Goal: Information Seeking & Learning: Learn about a topic

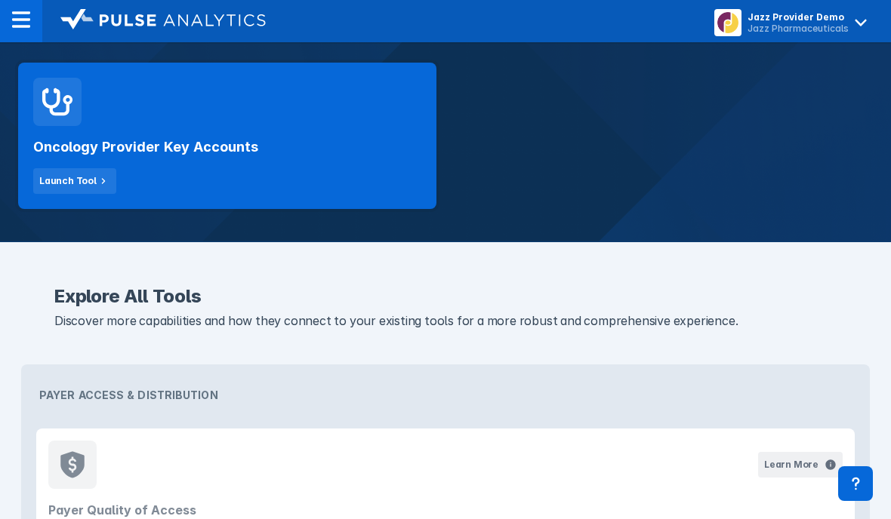
scroll to position [308, 0]
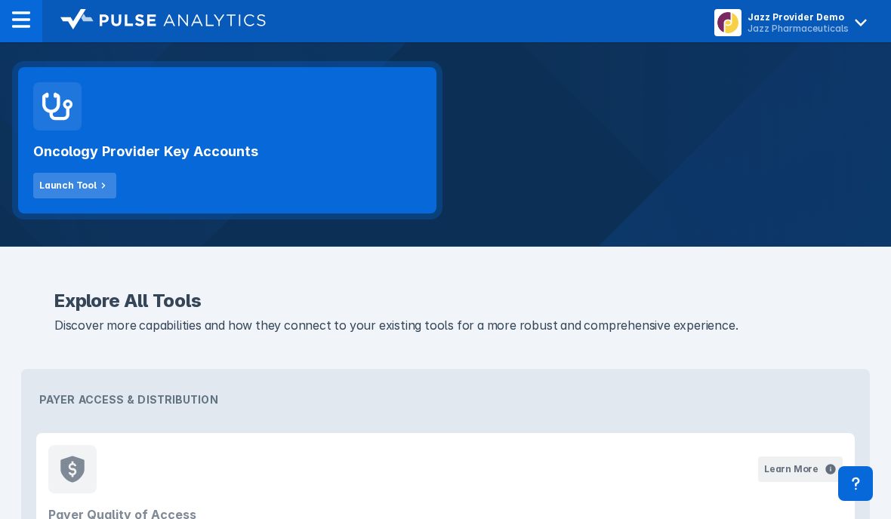
click at [61, 188] on div "Launch Tool" at bounding box center [67, 186] width 57 height 14
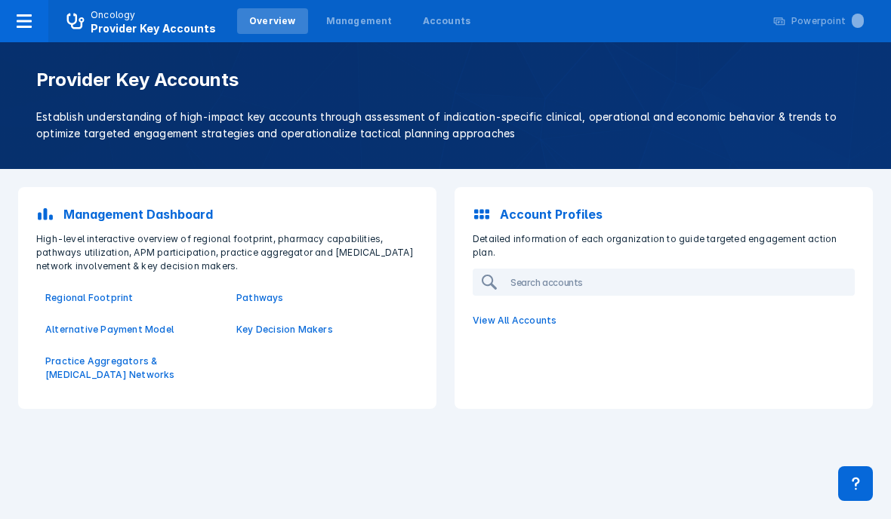
click at [783, 173] on div "Management Dashboard High-level interactive overview of regional footprint, pha…" at bounding box center [445, 298] width 891 height 258
click at [70, 300] on p "Regional Footprint" at bounding box center [131, 298] width 173 height 14
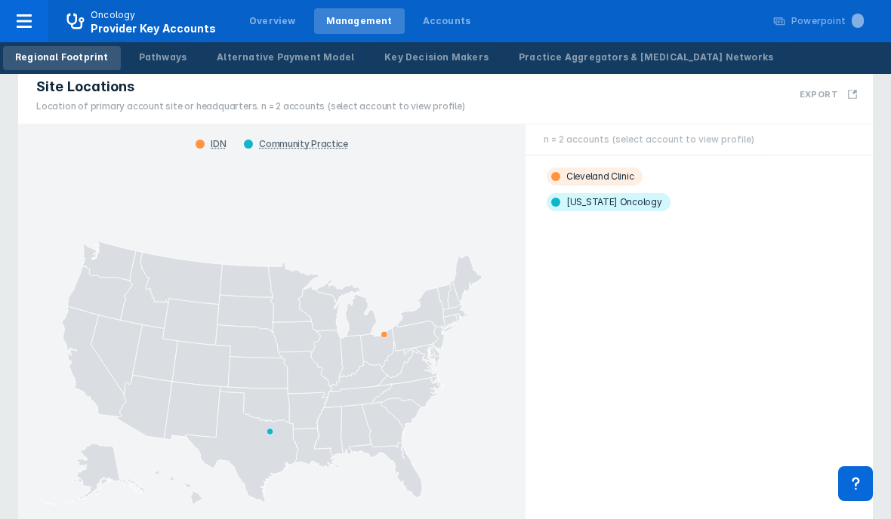
scroll to position [31, 0]
click at [610, 176] on span "Cleveland Clinic" at bounding box center [595, 175] width 96 height 18
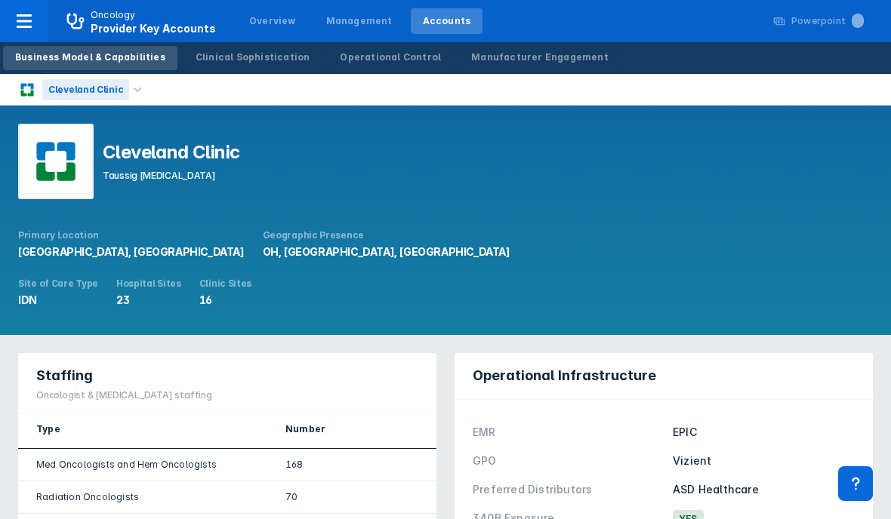
click at [56, 91] on div "Cleveland Clinic" at bounding box center [85, 89] width 87 height 21
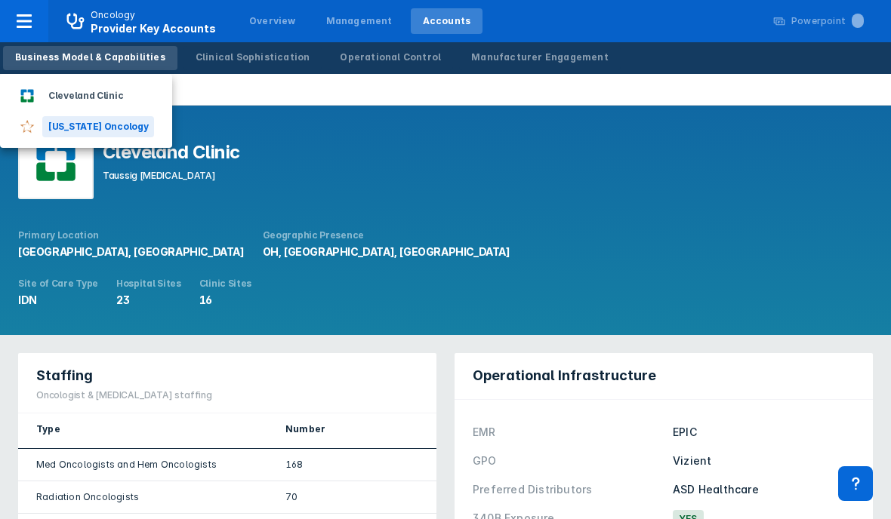
click at [63, 121] on div "[US_STATE] Oncology" at bounding box center [98, 126] width 112 height 21
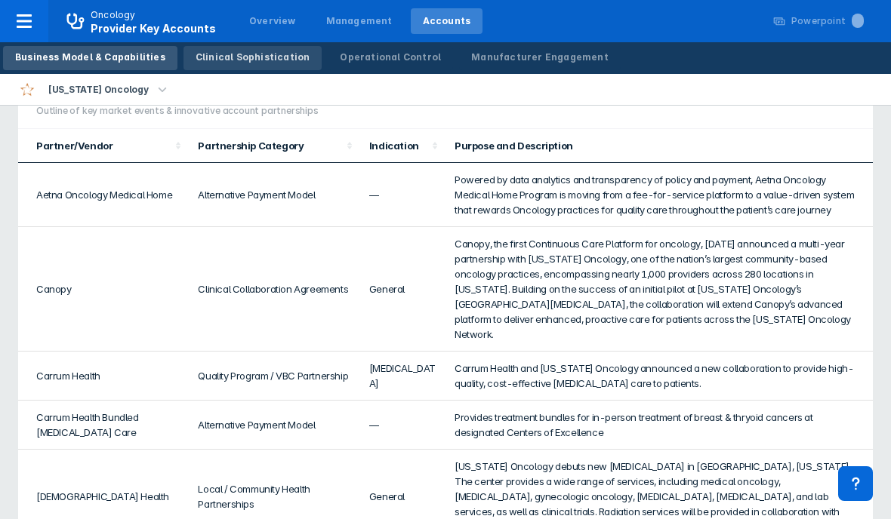
click at [244, 57] on div "Clinical Sophistication" at bounding box center [253, 58] width 115 height 14
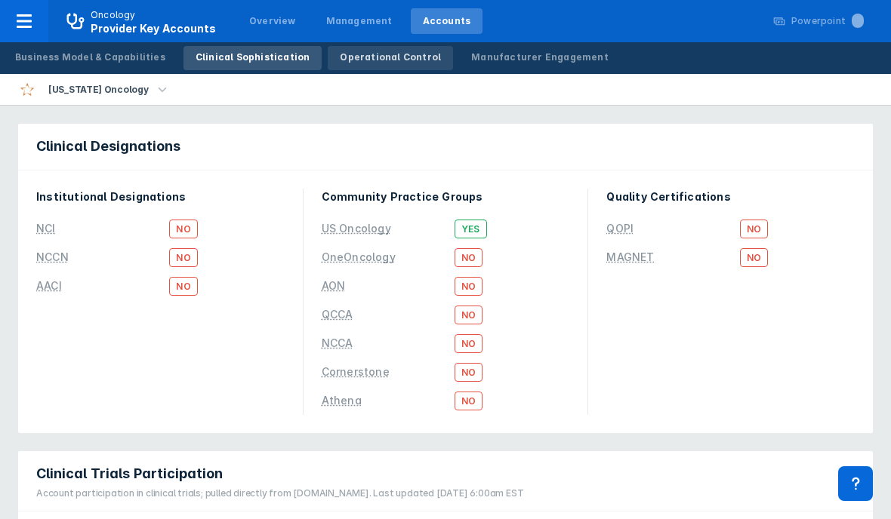
click at [353, 57] on div "Operational Control" at bounding box center [390, 58] width 101 height 14
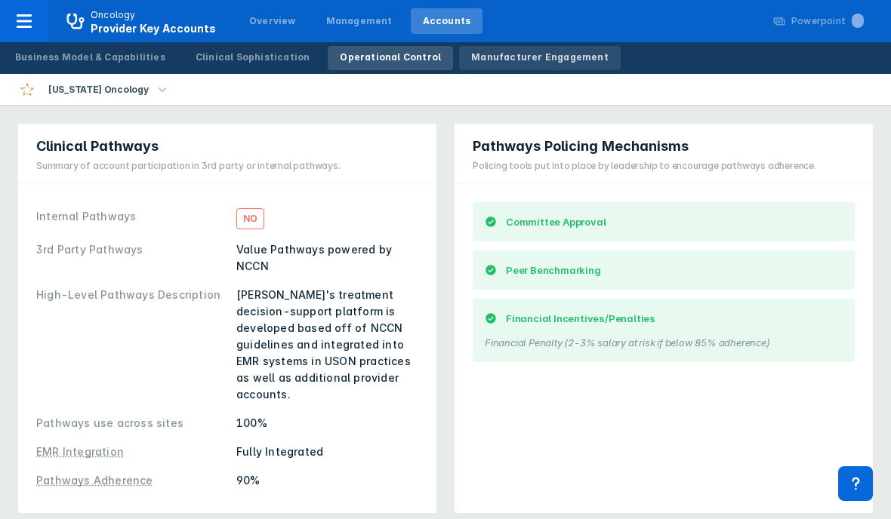
click at [531, 54] on div "Manufacturer Engagement" at bounding box center [539, 58] width 137 height 14
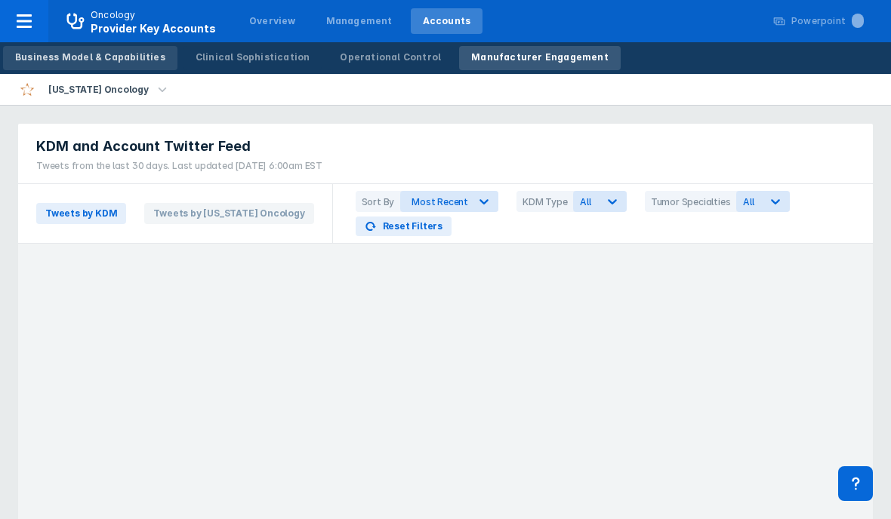
click at [34, 63] on div "Business Model & Capabilities" at bounding box center [90, 58] width 150 height 14
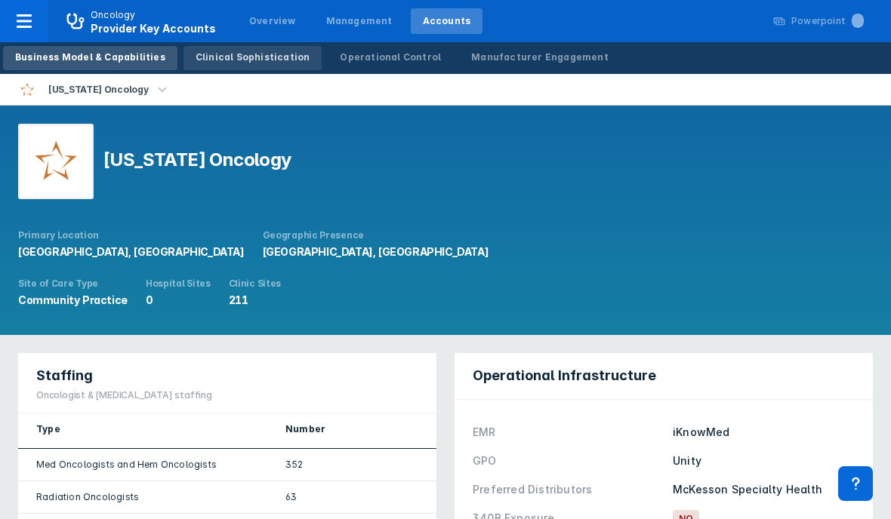
click at [196, 51] on div "Clinical Sophistication" at bounding box center [253, 58] width 115 height 14
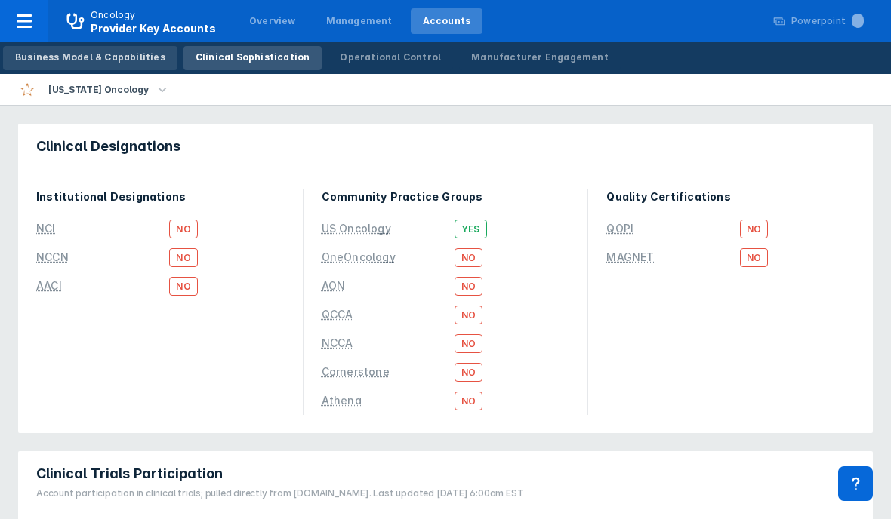
click at [47, 66] on link "Business Model & Capabilities" at bounding box center [90, 58] width 174 height 24
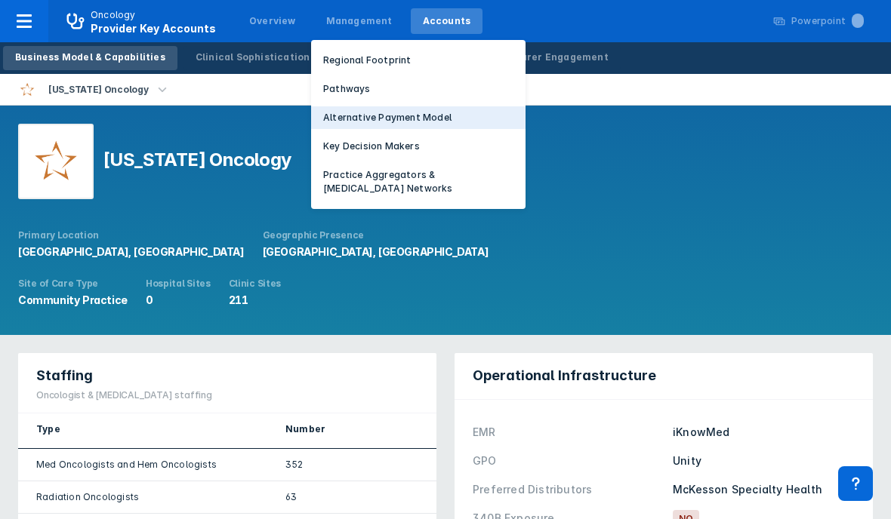
click at [363, 114] on p "Alternative Payment Model" at bounding box center [387, 118] width 128 height 14
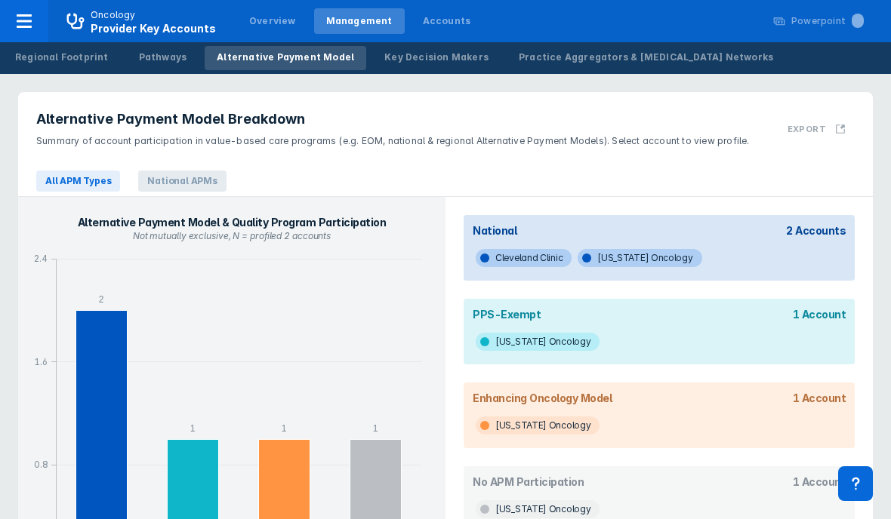
click at [208, 184] on span "National APMs" at bounding box center [182, 181] width 88 height 21
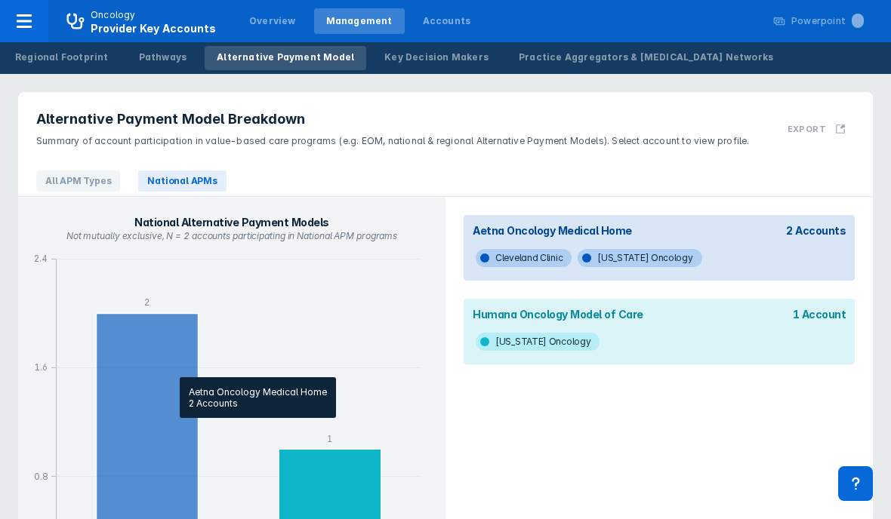
click at [172, 370] on icon "column chart , with 1 column series, . Y-scale minimum value is 0 , maximum val…" at bounding box center [148, 450] width 102 height 272
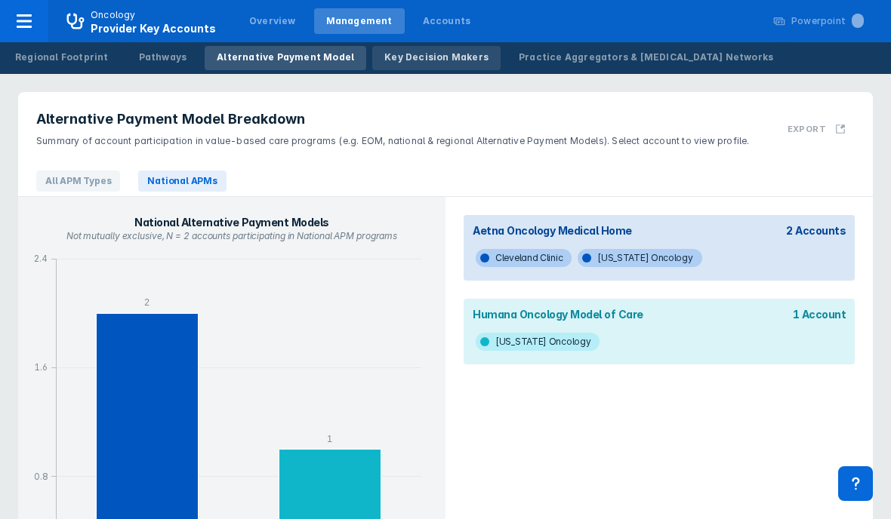
click at [411, 62] on div "Key Decision Makers" at bounding box center [436, 58] width 104 height 14
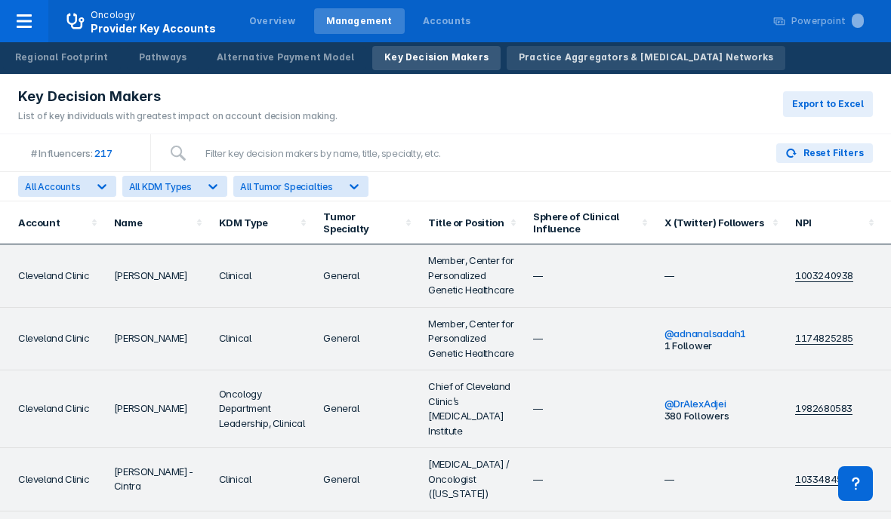
click at [531, 49] on link "Practice Aggregators & [MEDICAL_DATA] Networks" at bounding box center [646, 58] width 279 height 24
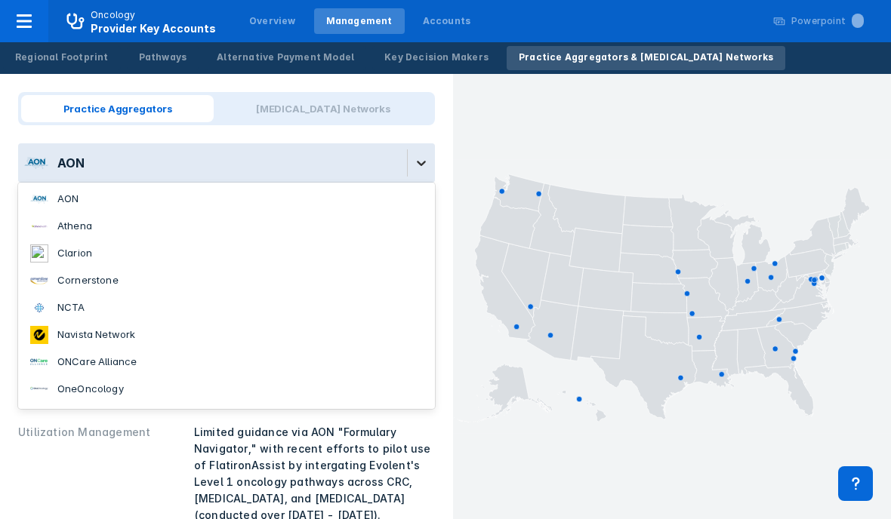
click at [414, 164] on icon at bounding box center [421, 163] width 15 height 15
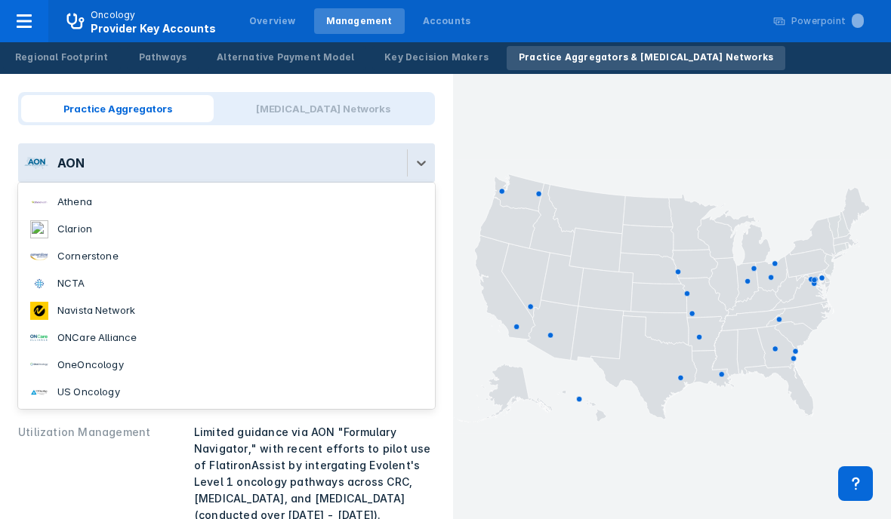
scroll to position [24, 0]
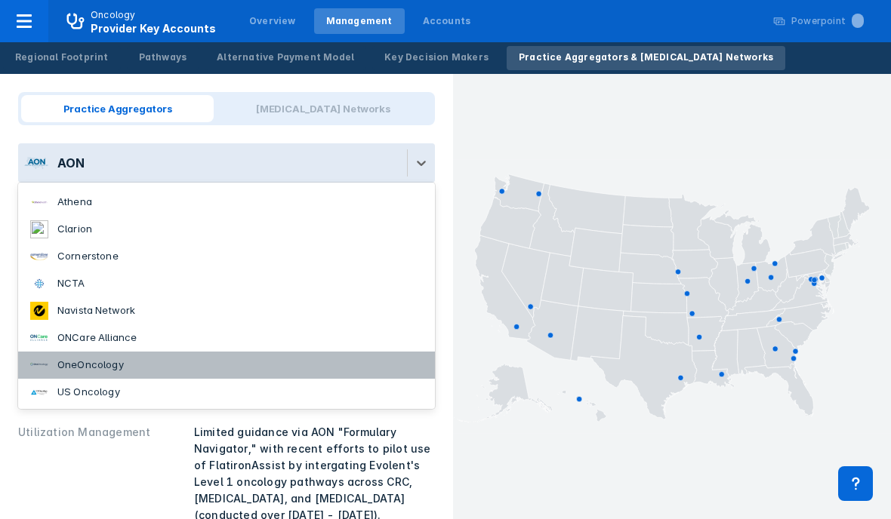
click at [75, 369] on div "OneOncology" at bounding box center [90, 365] width 66 height 15
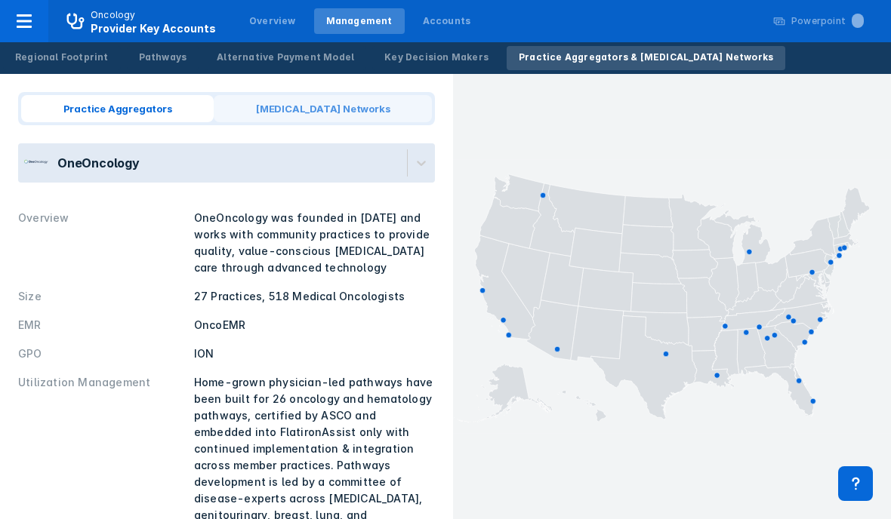
scroll to position [0, 0]
click at [346, 119] on span "[MEDICAL_DATA] Networks" at bounding box center [323, 108] width 218 height 27
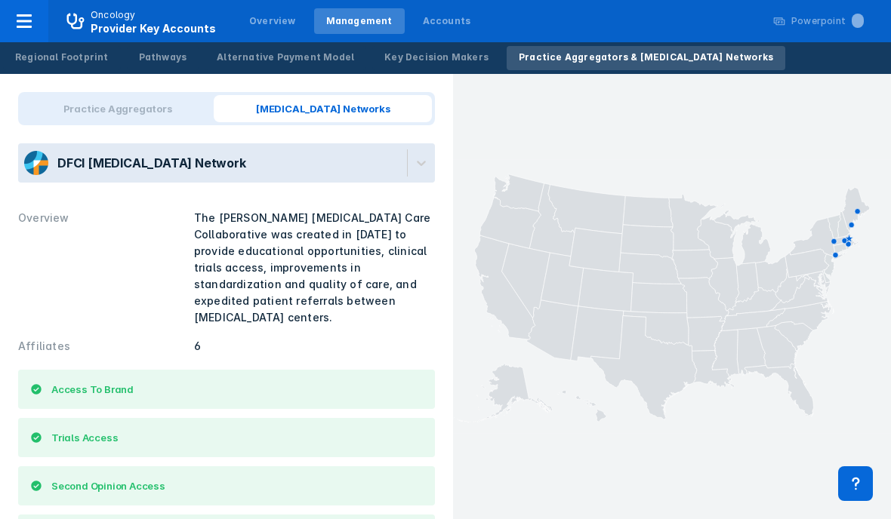
click at [368, 163] on div "DFCI [MEDICAL_DATA] Network" at bounding box center [212, 162] width 389 height 39
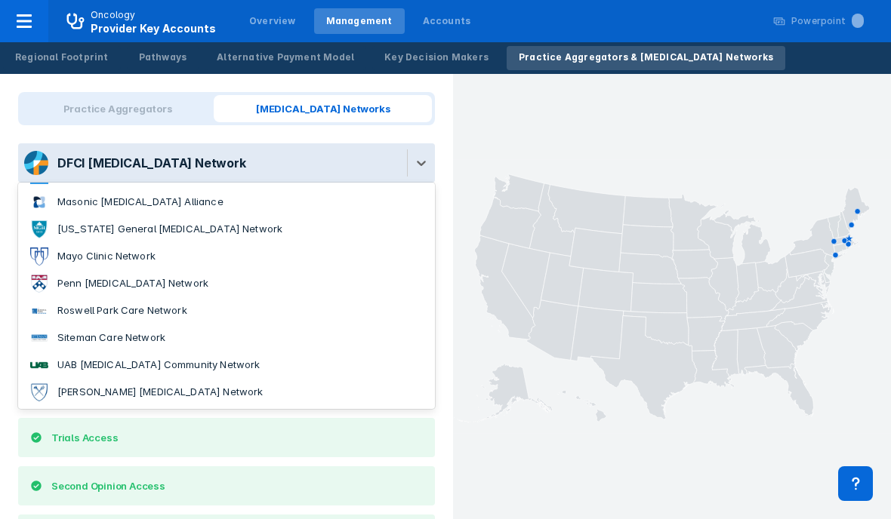
scroll to position [133, 0]
click at [362, 159] on div "DFCI [MEDICAL_DATA] Network" at bounding box center [212, 162] width 389 height 39
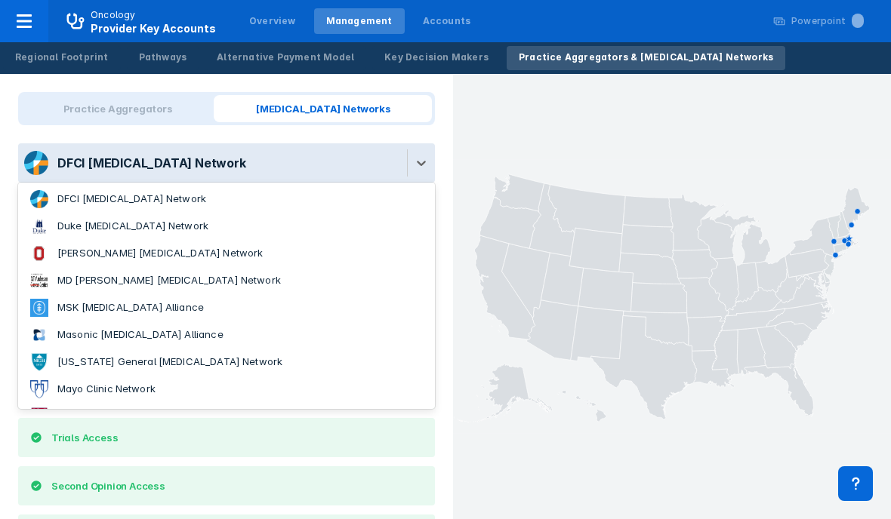
click at [361, 163] on div "DFCI [MEDICAL_DATA] Network" at bounding box center [212, 162] width 389 height 39
click at [359, 156] on div "DFCI [MEDICAL_DATA] Network" at bounding box center [212, 162] width 389 height 39
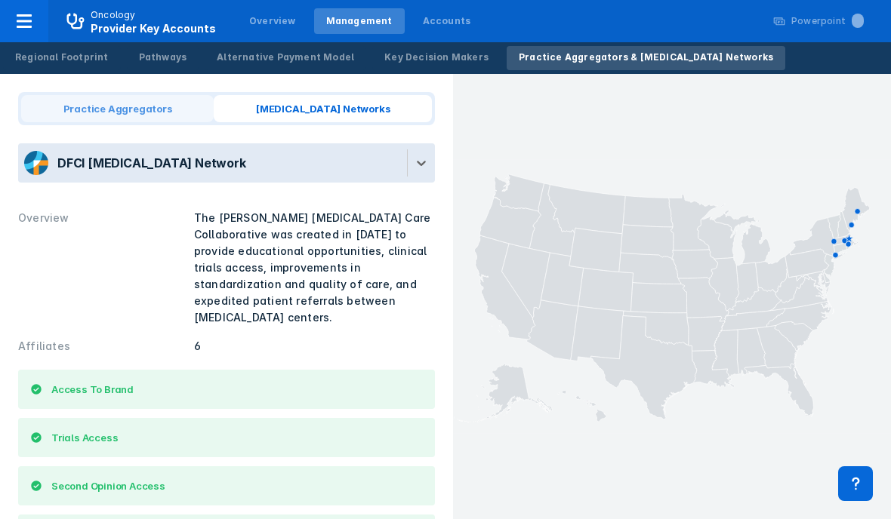
click at [178, 102] on span "Practice Aggregators" at bounding box center [117, 108] width 192 height 27
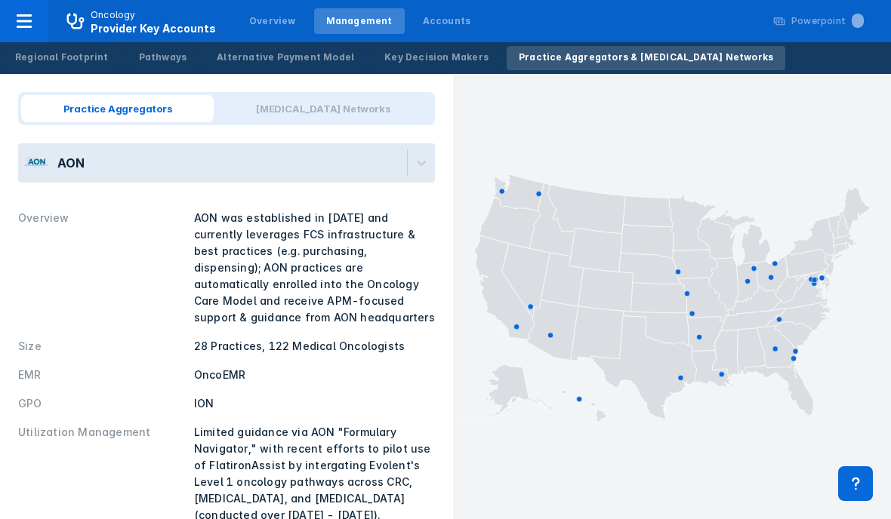
scroll to position [0, 0]
click at [255, 155] on div "AON" at bounding box center [212, 162] width 389 height 39
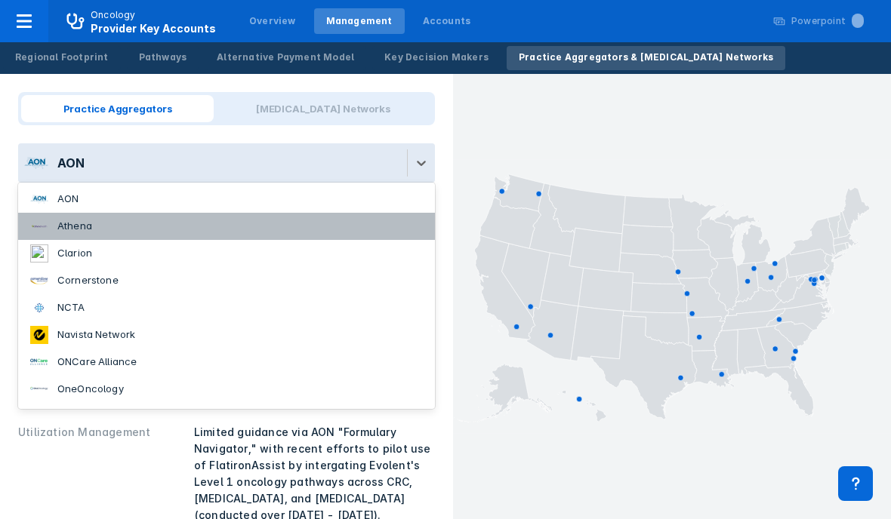
click at [219, 224] on li "Athena" at bounding box center [226, 226] width 417 height 27
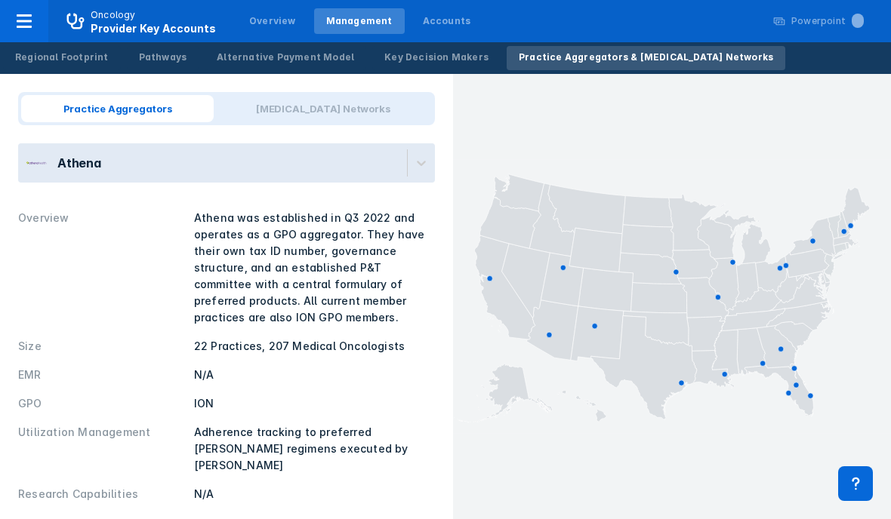
click at [202, 169] on div "Athena" at bounding box center [212, 162] width 389 height 39
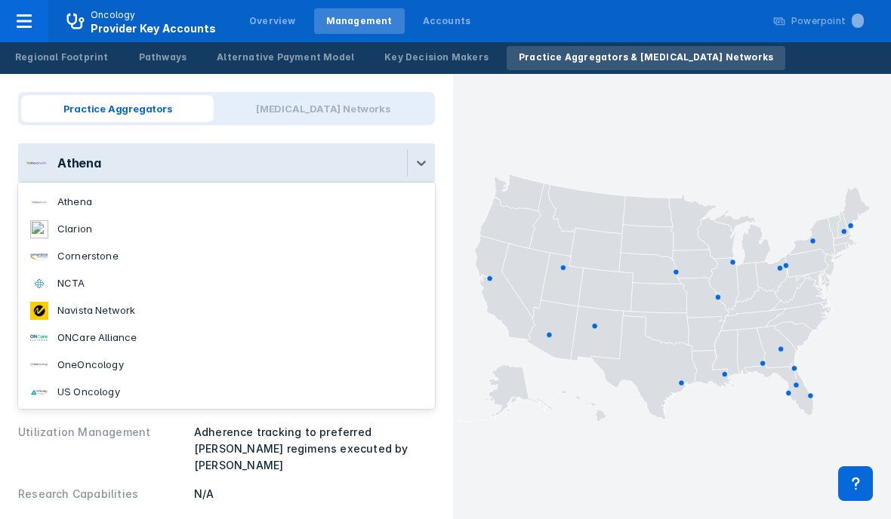
scroll to position [24, 0]
click at [103, 405] on li "US Oncology" at bounding box center [226, 392] width 417 height 27
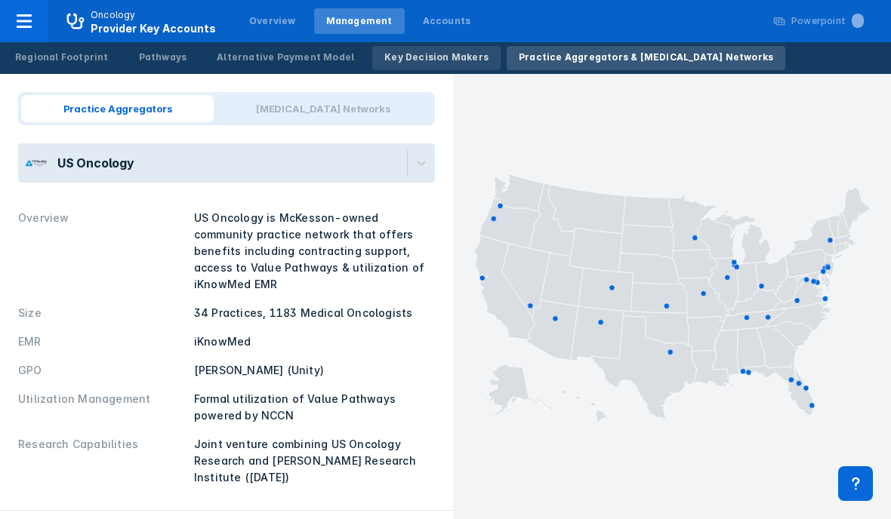
click at [377, 66] on link "Key Decision Makers" at bounding box center [436, 58] width 128 height 24
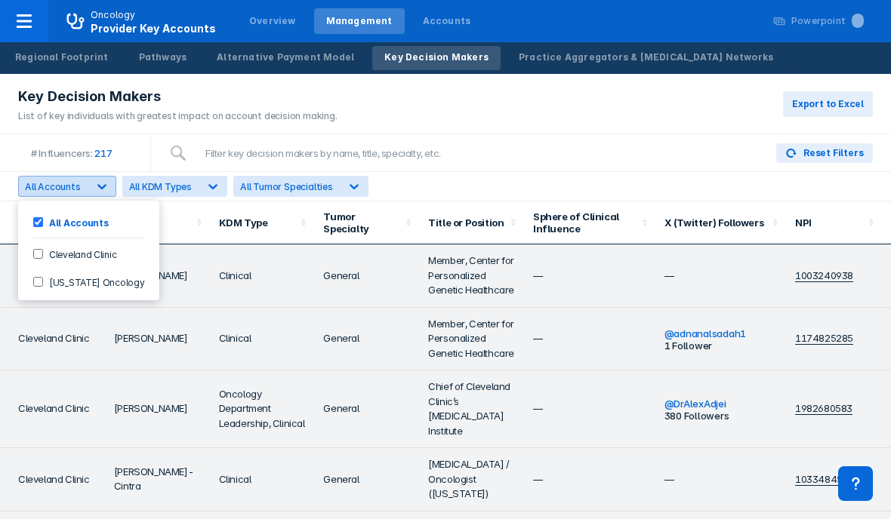
click at [100, 189] on icon at bounding box center [101, 186] width 9 height 5
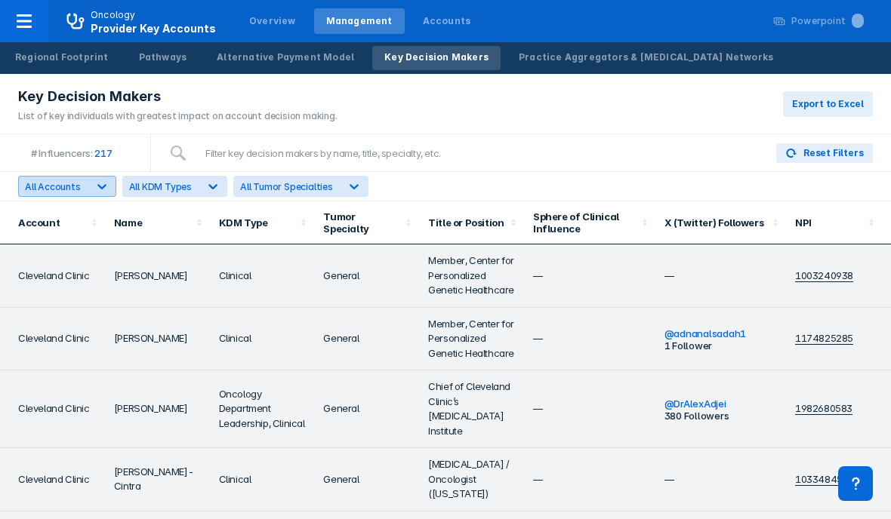
click at [100, 189] on icon at bounding box center [101, 186] width 9 height 5
click at [82, 72] on div "Regional Footprint Pathways Alternative Payment Model Key Decision Makers Pract…" at bounding box center [394, 58] width 788 height 32
click at [79, 69] on link "Regional Footprint" at bounding box center [62, 58] width 118 height 24
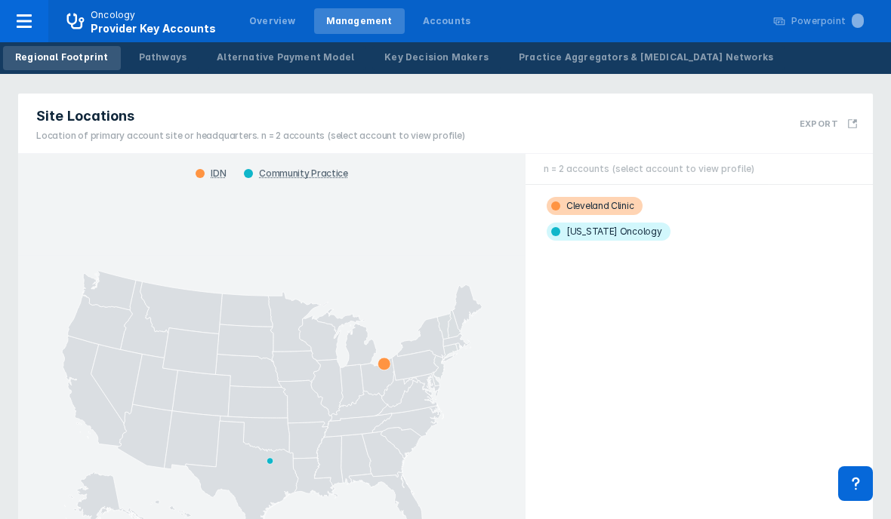
click at [595, 208] on span "Cleveland Clinic" at bounding box center [595, 206] width 96 height 18
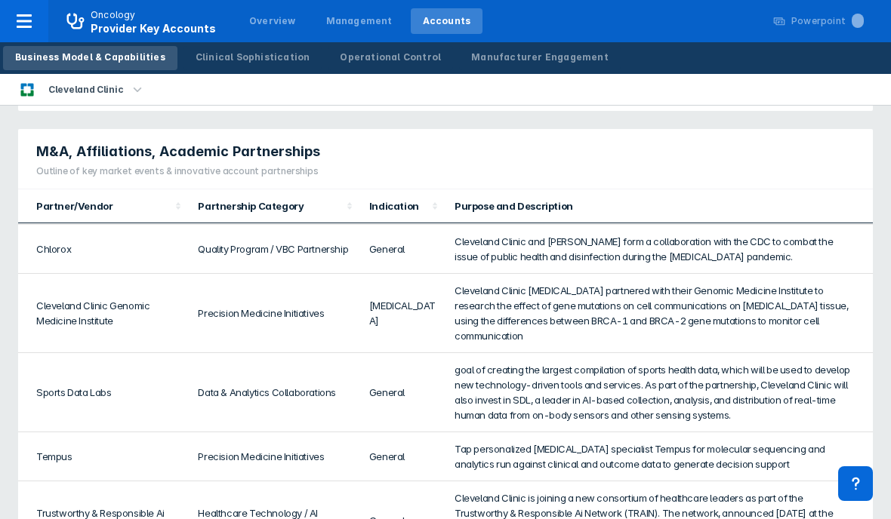
scroll to position [285, 0]
click at [229, 72] on div "Business Model & Capabilities Clinical Sophistication Operational Control Manuf…" at bounding box center [312, 58] width 624 height 32
click at [230, 63] on div "Clinical Sophistication" at bounding box center [253, 58] width 115 height 14
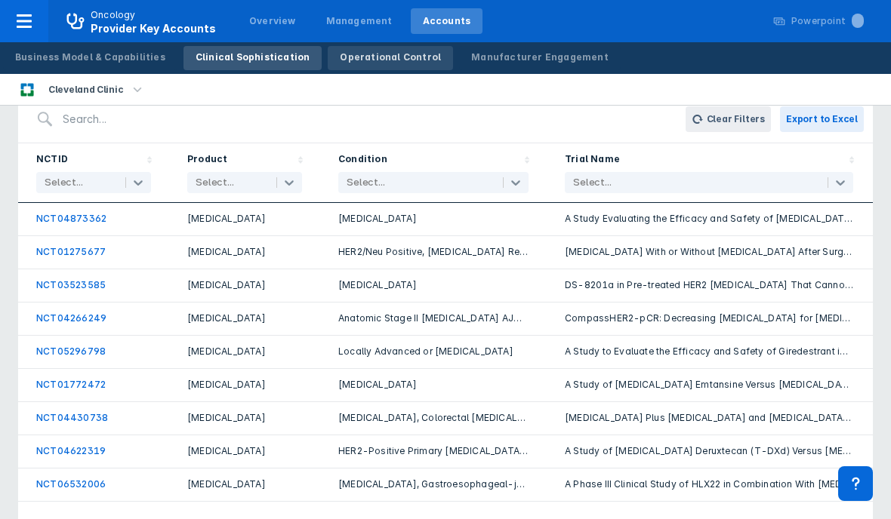
click at [372, 56] on div "Operational Control" at bounding box center [390, 58] width 101 height 14
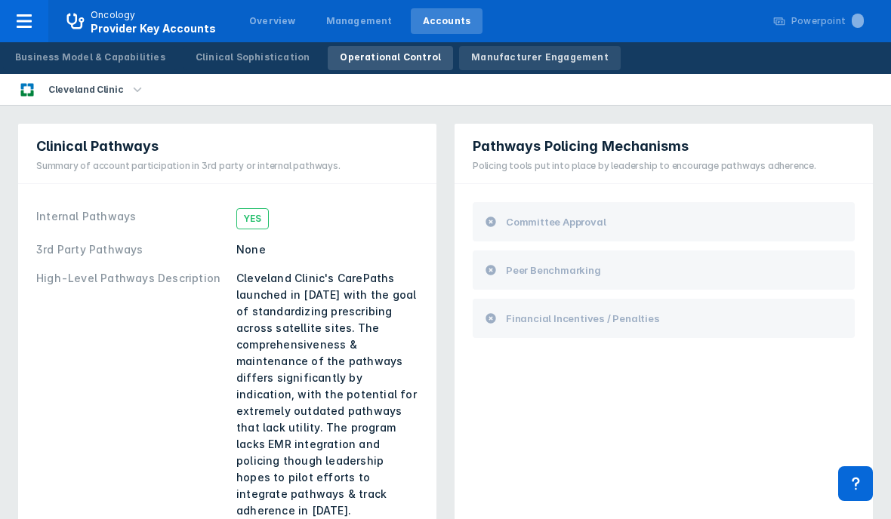
click at [459, 65] on link "Manufacturer Engagement" at bounding box center [540, 58] width 162 height 24
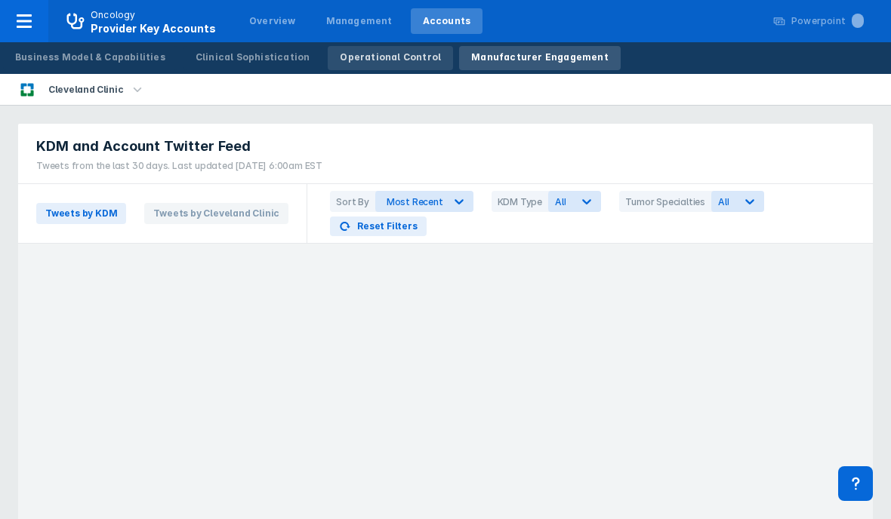
click at [340, 56] on div "Operational Control" at bounding box center [390, 58] width 101 height 14
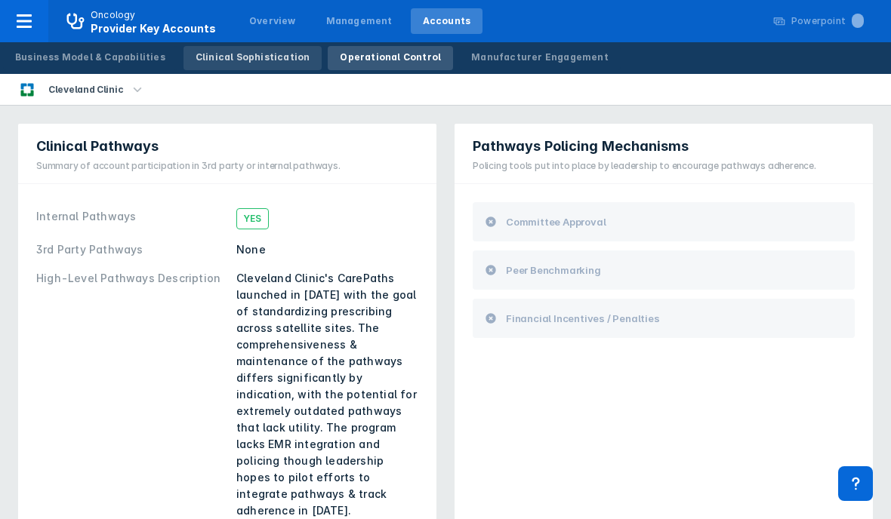
click at [263, 71] on div "Business Model & Capabilities Clinical Sophistication Operational Control Manuf…" at bounding box center [312, 58] width 624 height 32
click at [264, 66] on link "Clinical Sophistication" at bounding box center [252, 58] width 139 height 24
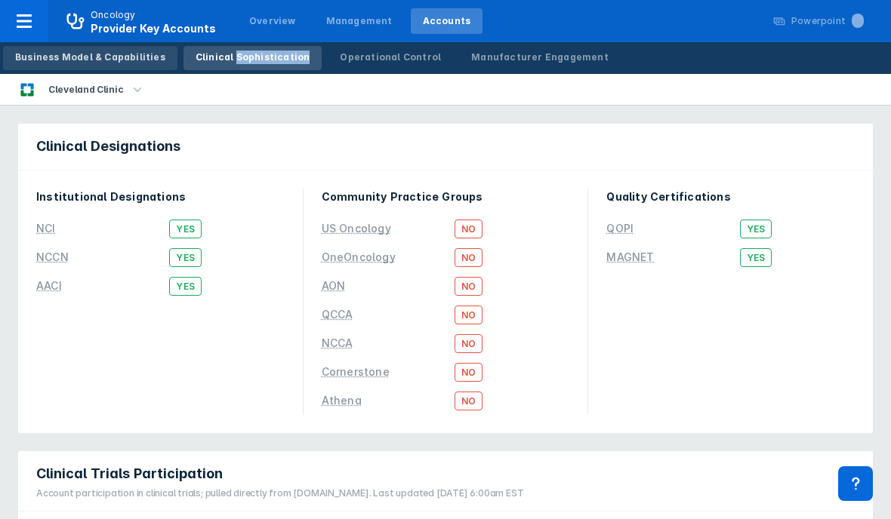
click at [117, 57] on div "Business Model & Capabilities" at bounding box center [90, 58] width 150 height 14
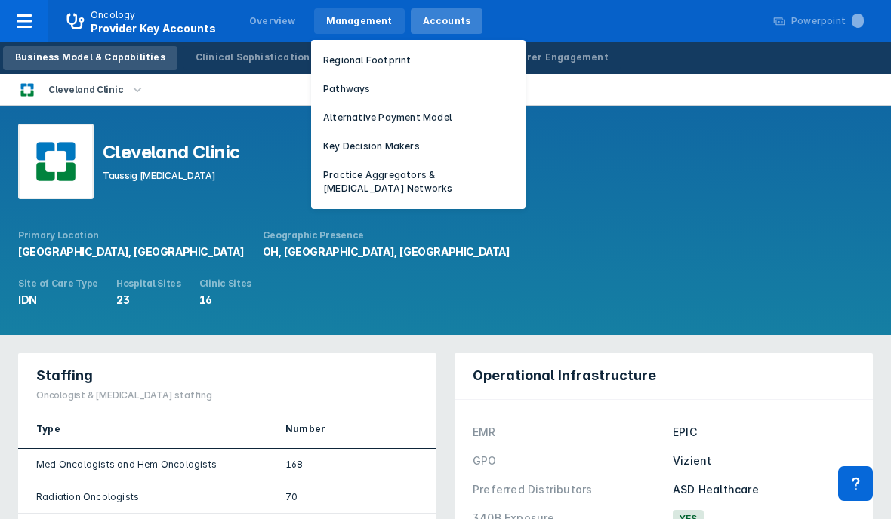
click at [328, 26] on div "Management" at bounding box center [359, 21] width 66 height 14
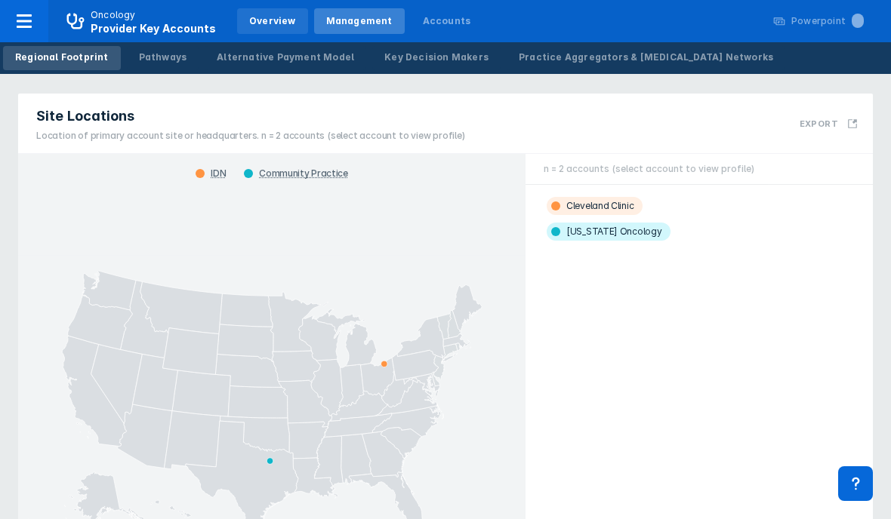
click at [290, 28] on div "Overview" at bounding box center [272, 21] width 71 height 26
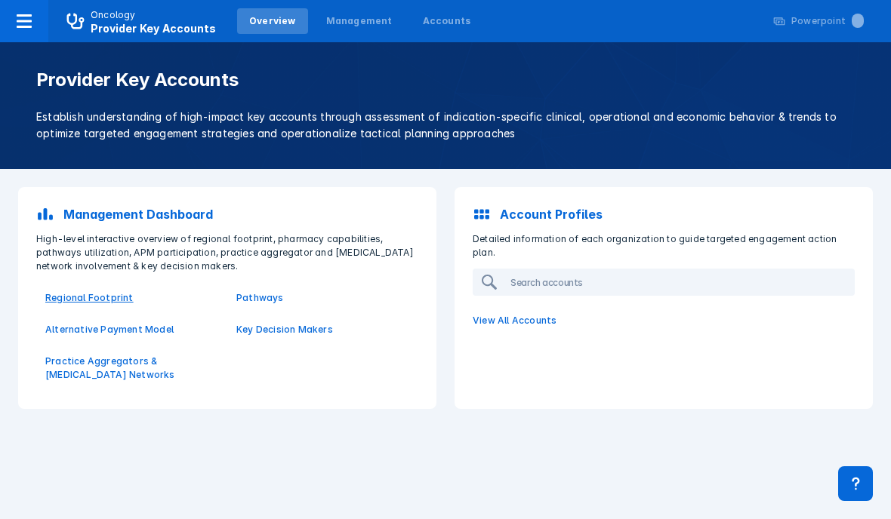
click at [107, 303] on p "Regional Footprint" at bounding box center [131, 298] width 173 height 14
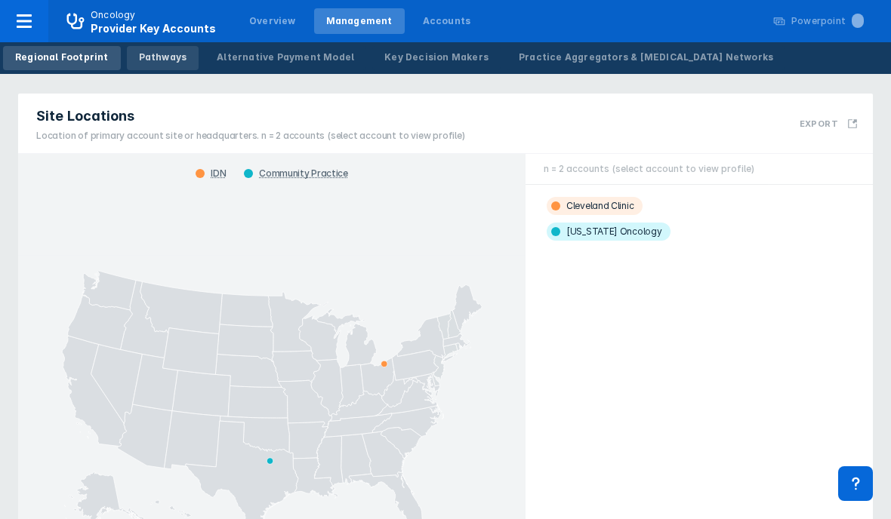
click at [168, 57] on div "Pathways" at bounding box center [163, 58] width 48 height 14
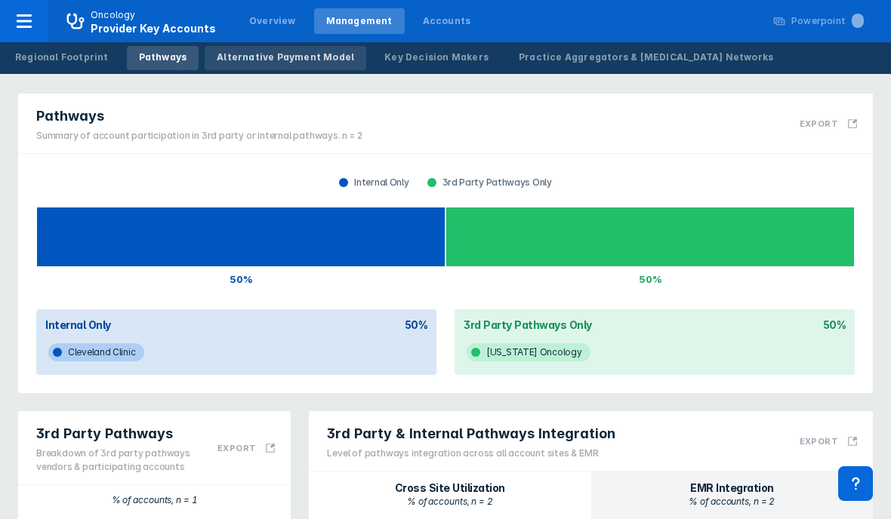
click at [291, 63] on div "Alternative Payment Model" at bounding box center [285, 58] width 137 height 14
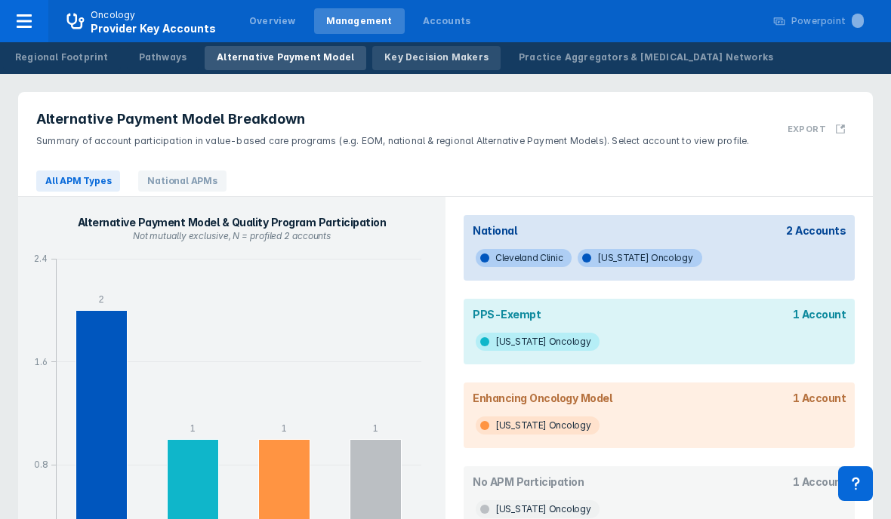
click at [384, 52] on div "Key Decision Makers" at bounding box center [436, 58] width 104 height 14
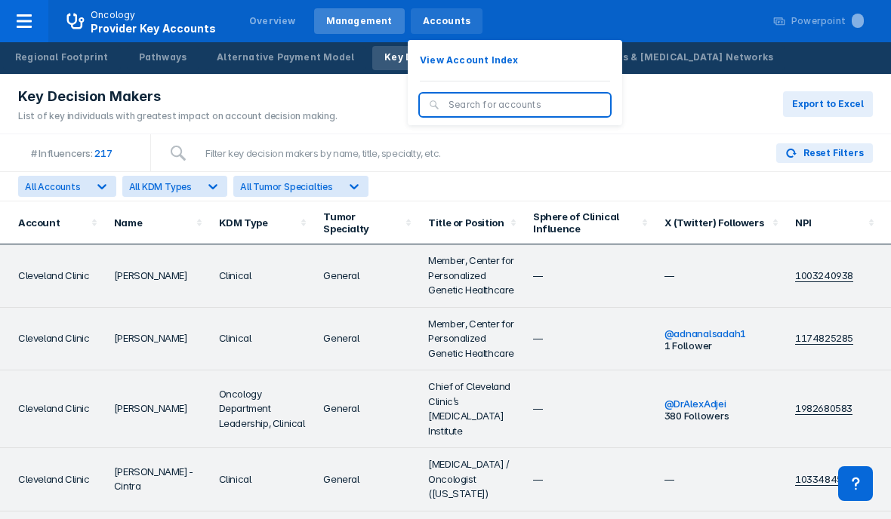
click at [427, 29] on div "Accounts" at bounding box center [447, 21] width 72 height 26
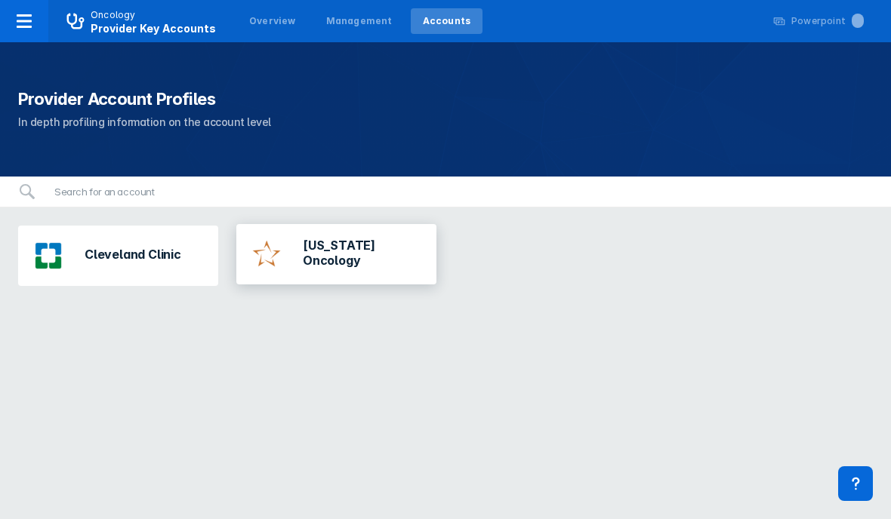
click at [299, 265] on div "[US_STATE] Oncology" at bounding box center [336, 254] width 188 height 48
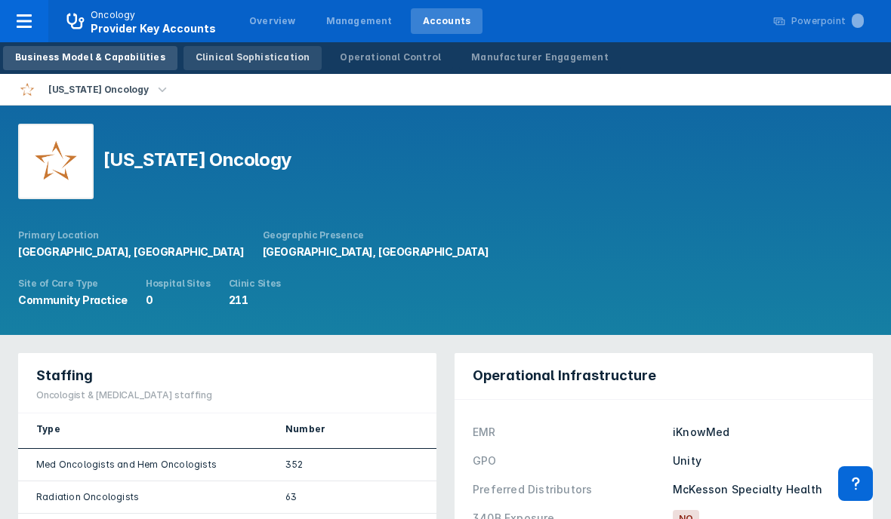
click at [269, 64] on link "Clinical Sophistication" at bounding box center [252, 58] width 139 height 24
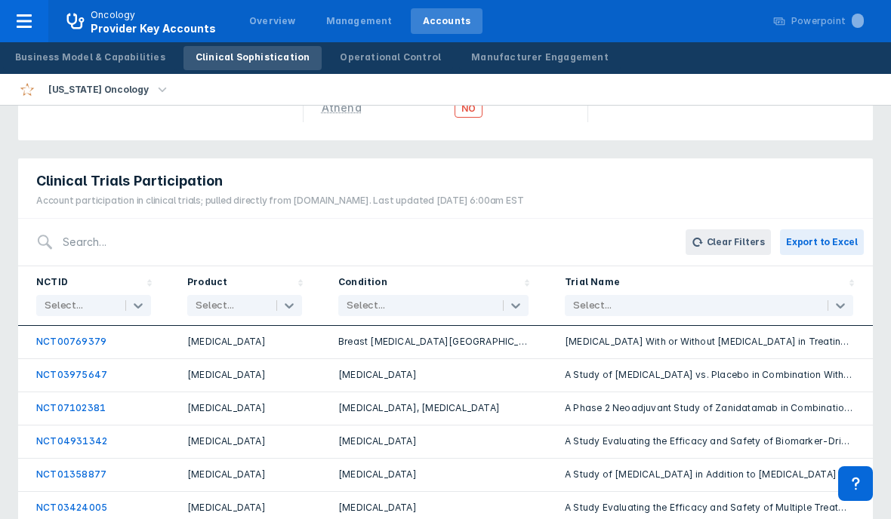
scroll to position [322, 0]
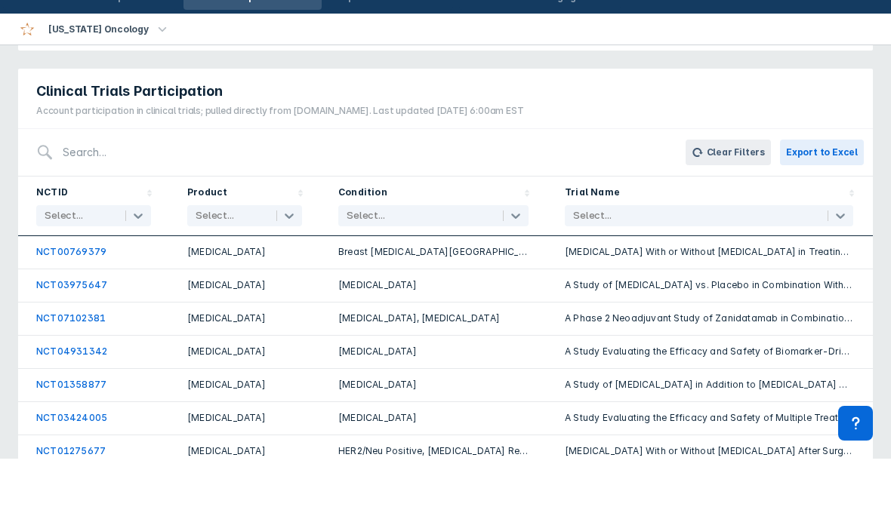
click at [350, 120] on div "Clinical Trials Participation Account participation in clinical trials; pulled …" at bounding box center [445, 393] width 873 height 547
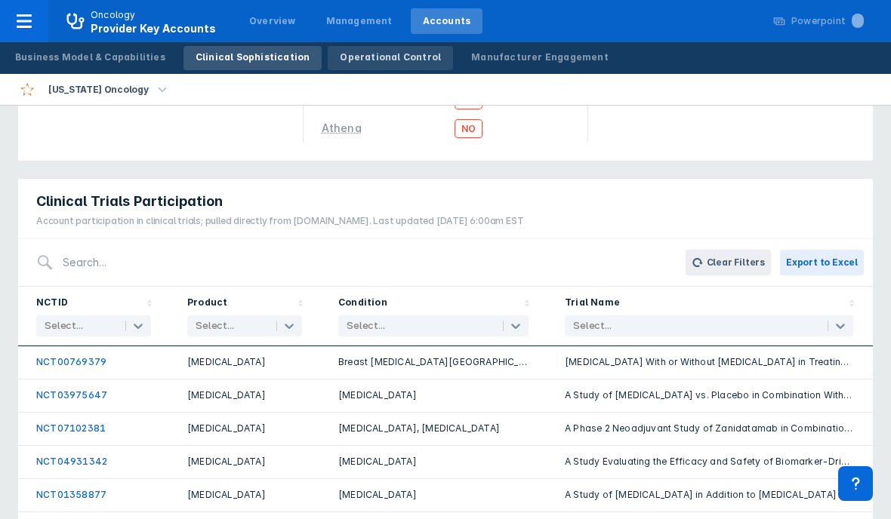
click at [372, 61] on div "Operational Control" at bounding box center [390, 58] width 101 height 14
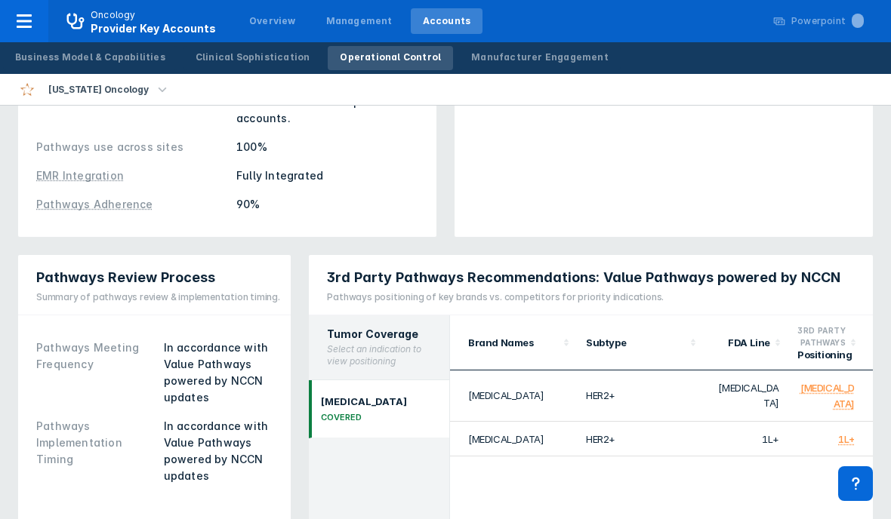
scroll to position [214, 0]
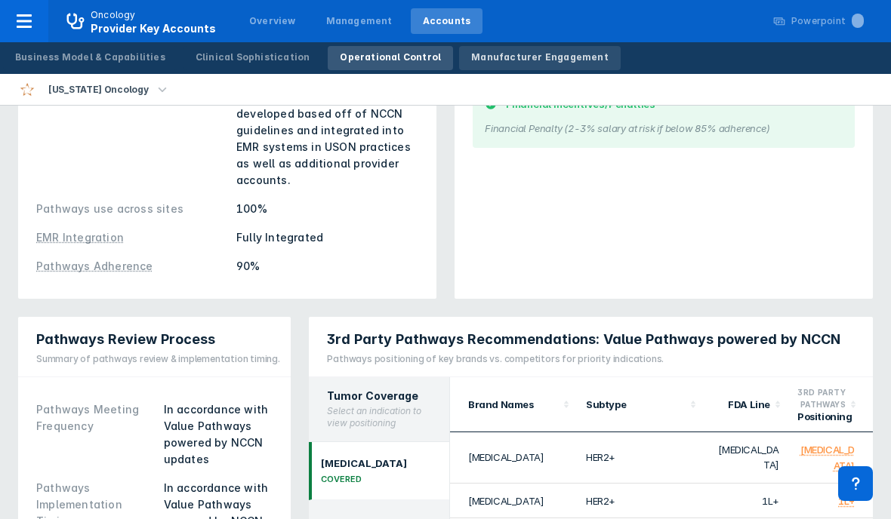
click at [464, 66] on link "Manufacturer Engagement" at bounding box center [540, 58] width 162 height 24
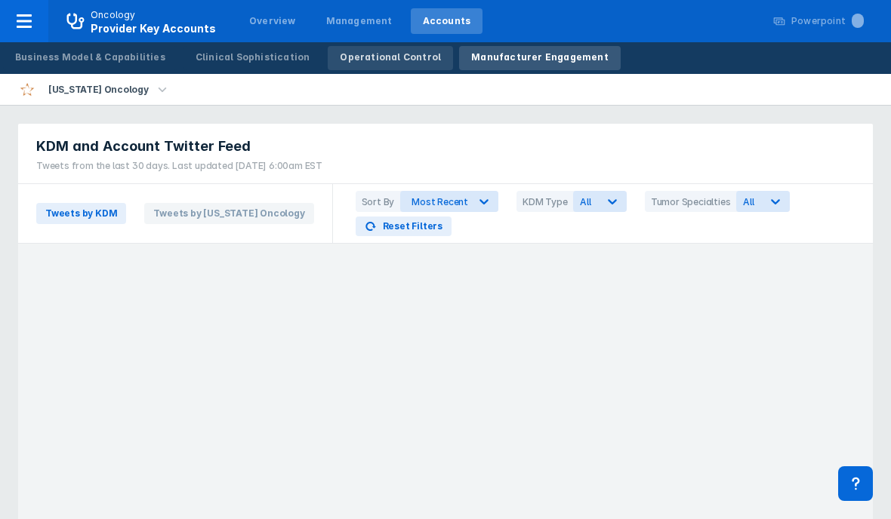
click at [359, 61] on div "Operational Control" at bounding box center [390, 58] width 101 height 14
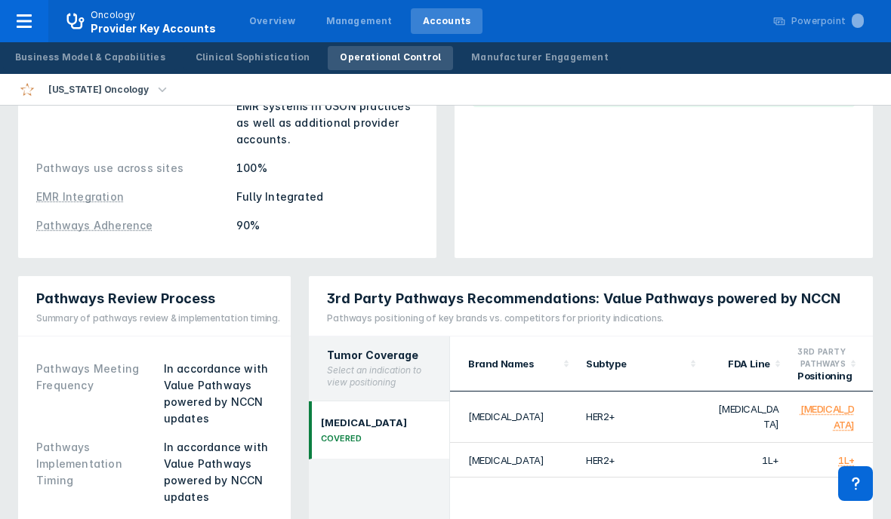
scroll to position [489, 0]
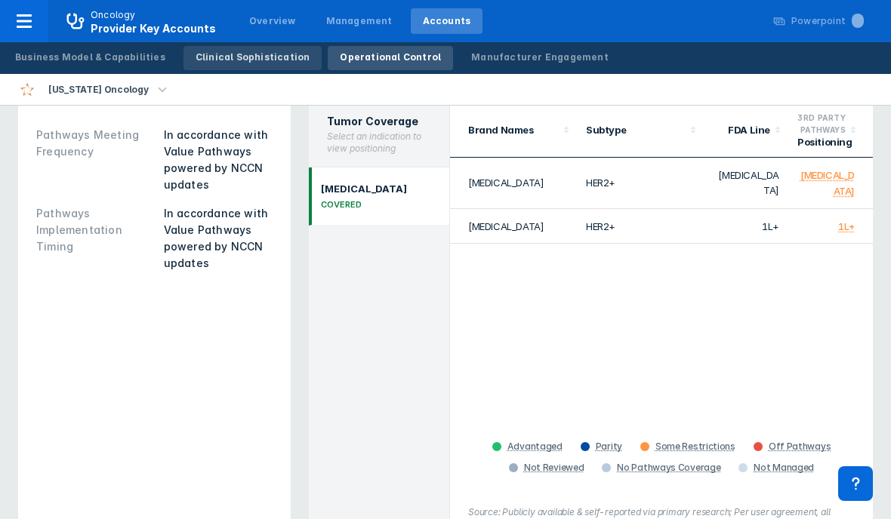
click at [229, 64] on link "Clinical Sophistication" at bounding box center [252, 58] width 139 height 24
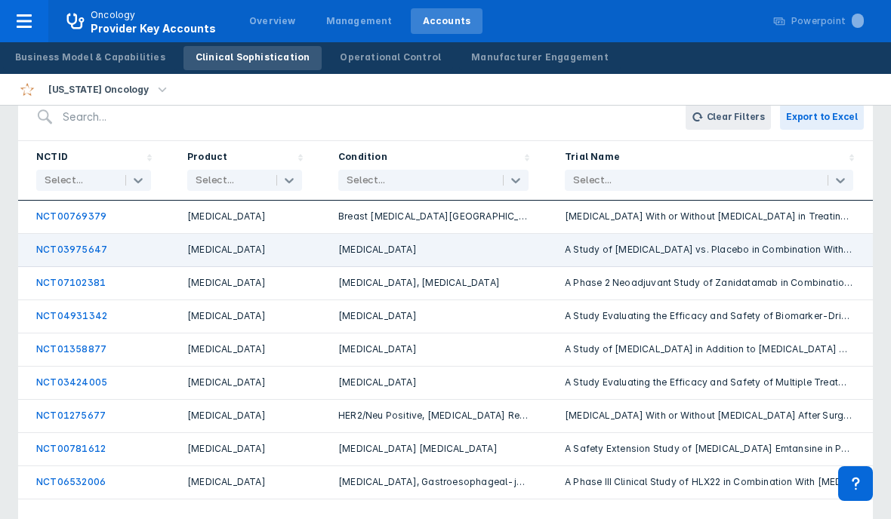
scroll to position [2, 0]
